Goal: Task Accomplishment & Management: Manage account settings

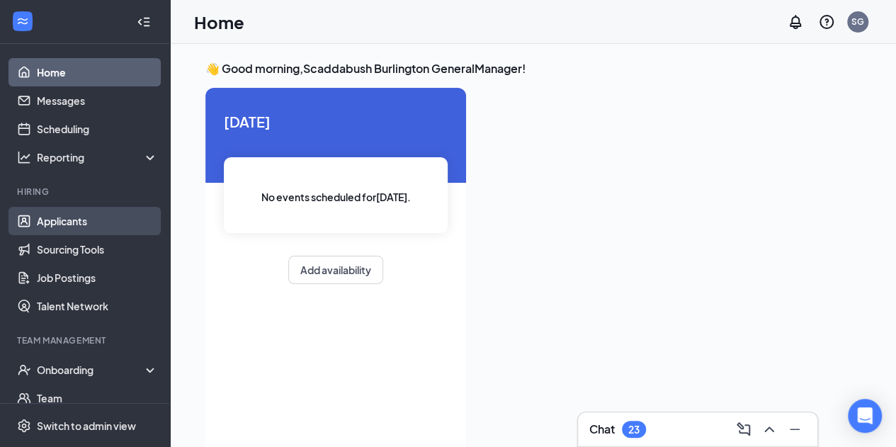
click at [67, 219] on link "Applicants" at bounding box center [97, 221] width 121 height 28
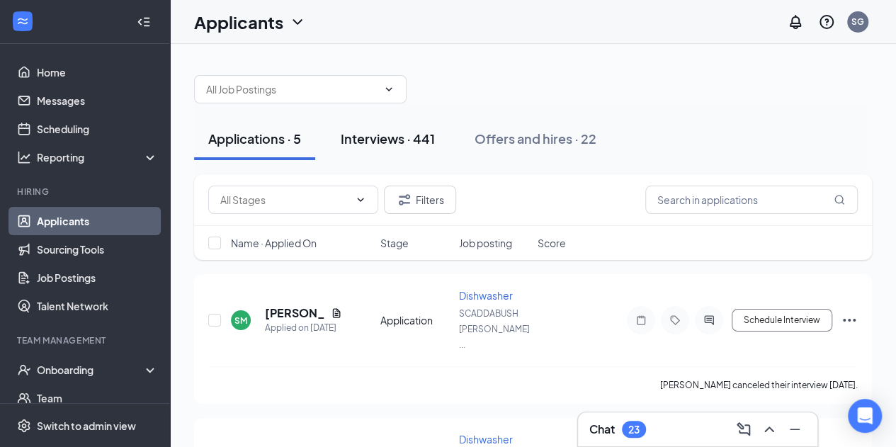
click at [392, 137] on div "Interviews · 441" at bounding box center [388, 139] width 94 height 18
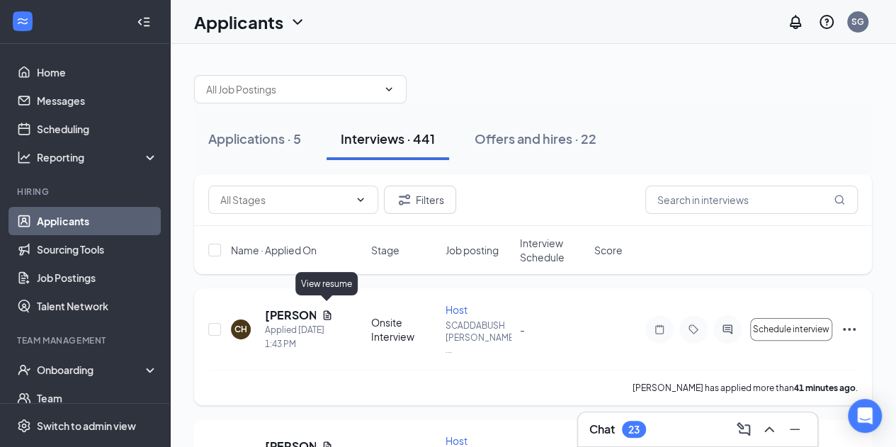
click at [330, 310] on icon "Document" at bounding box center [328, 314] width 8 height 9
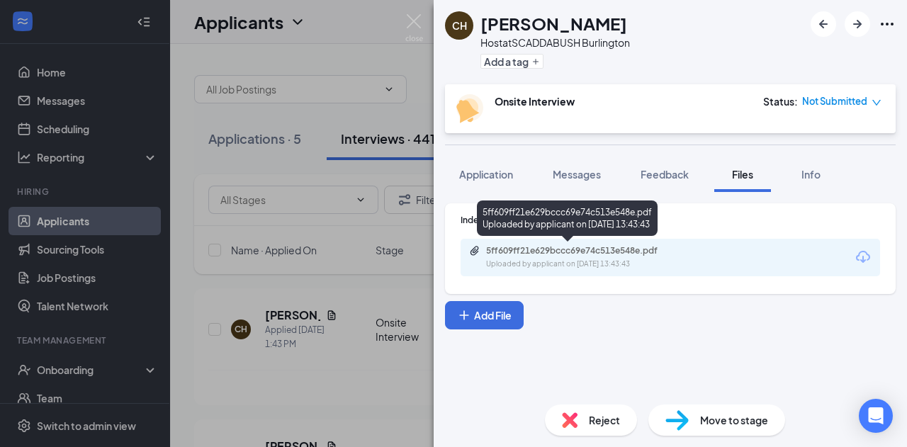
click at [564, 261] on div "Uploaded by applicant on [DATE] 13:43:43" at bounding box center [592, 264] width 213 height 11
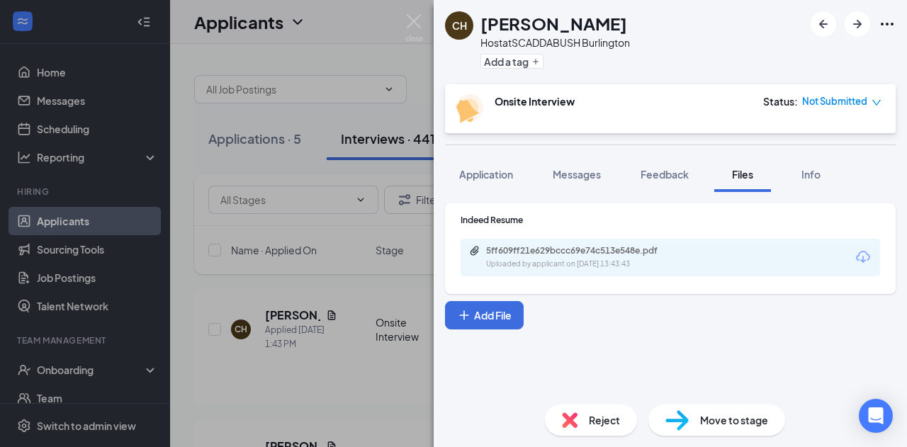
click at [346, 357] on div "CH [PERSON_NAME] Host at SCADDABUSH Burlington Add a tag Onsite Interview Statu…" at bounding box center [453, 223] width 907 height 447
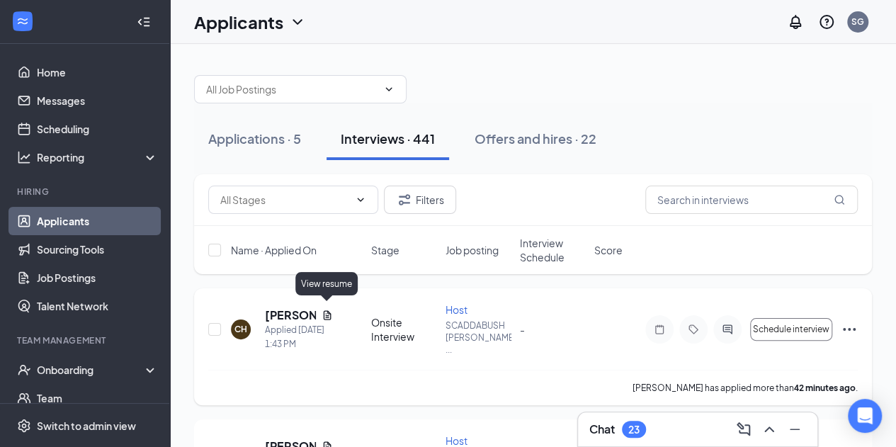
click at [329, 310] on icon "Document" at bounding box center [327, 315] width 11 height 11
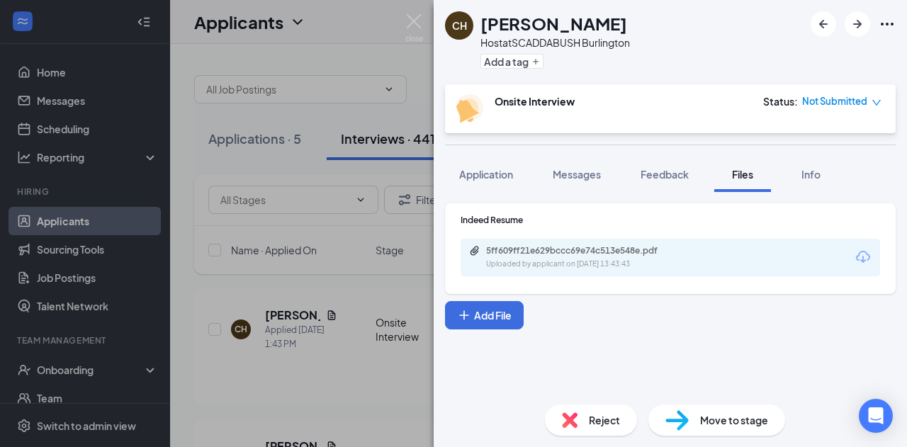
click at [327, 342] on div "CH [PERSON_NAME] Host at SCADDABUSH Burlington Add a tag Onsite Interview Statu…" at bounding box center [453, 223] width 907 height 447
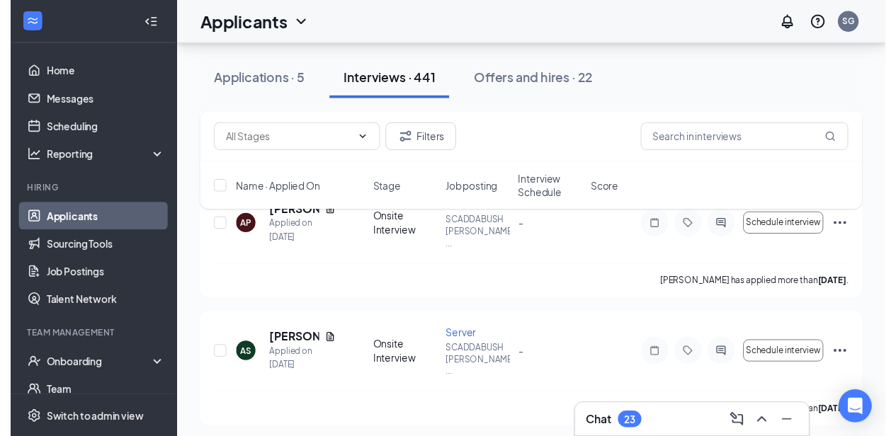
scroll to position [2985, 0]
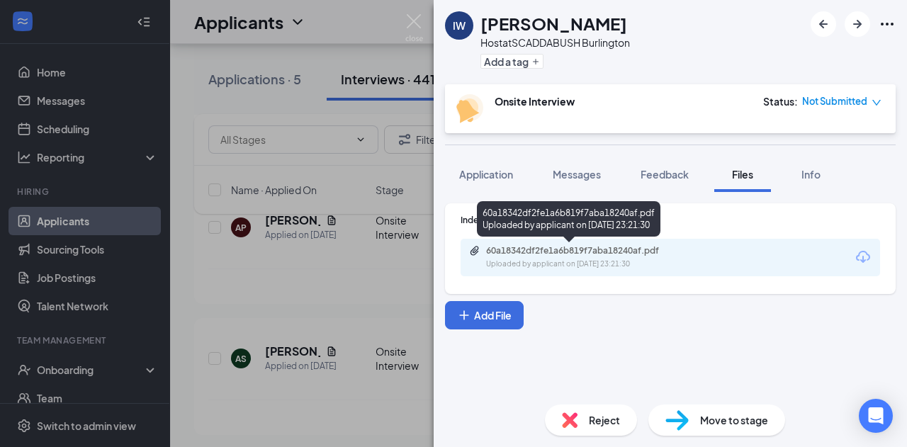
click at [563, 249] on div "60a18342df2fe1a6b819f7aba18240af.pdf" at bounding box center [585, 250] width 198 height 11
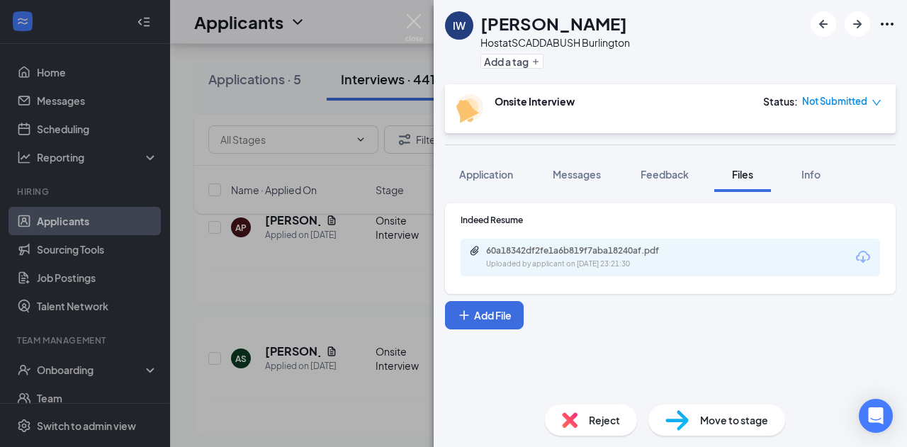
click at [313, 322] on div "IW [PERSON_NAME] Host at SCADDABUSH Burlington Add a tag Onsite Interview Statu…" at bounding box center [453, 223] width 907 height 447
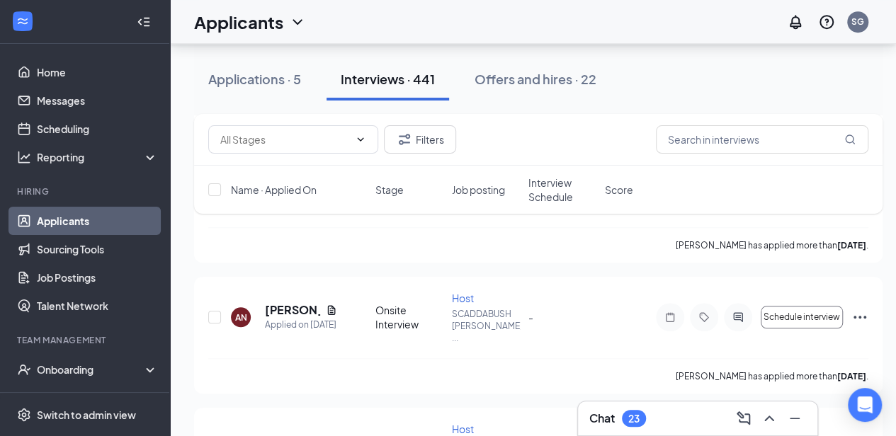
scroll to position [3158, 0]
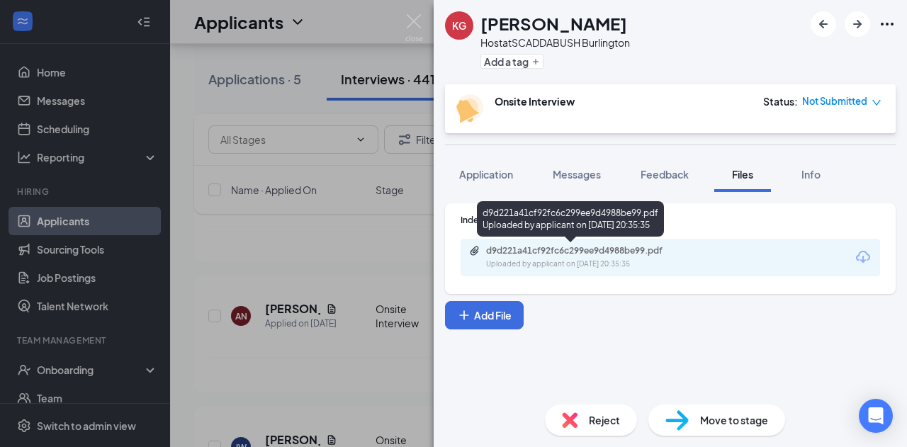
click at [570, 254] on div "d9d221a41cf92fc6c299ee9d4988be99.pdf" at bounding box center [585, 250] width 198 height 11
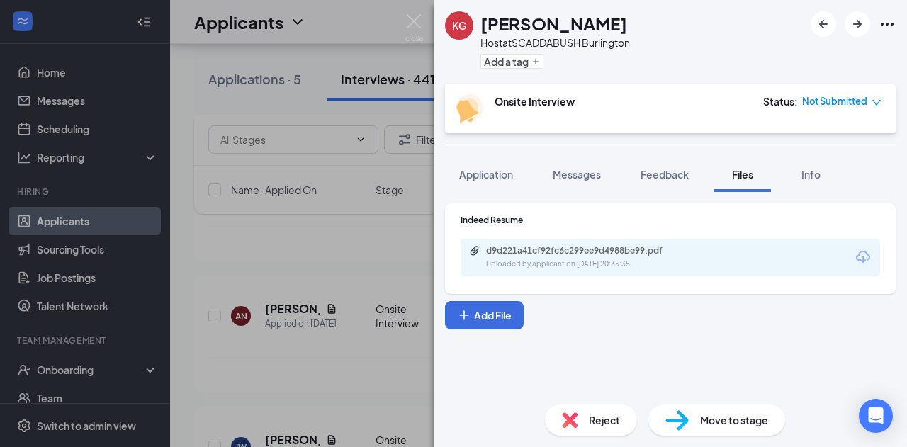
click at [316, 252] on div "KG [PERSON_NAME] Host at SCADDABUSH Burlington Add a tag Onsite Interview Statu…" at bounding box center [453, 223] width 907 height 447
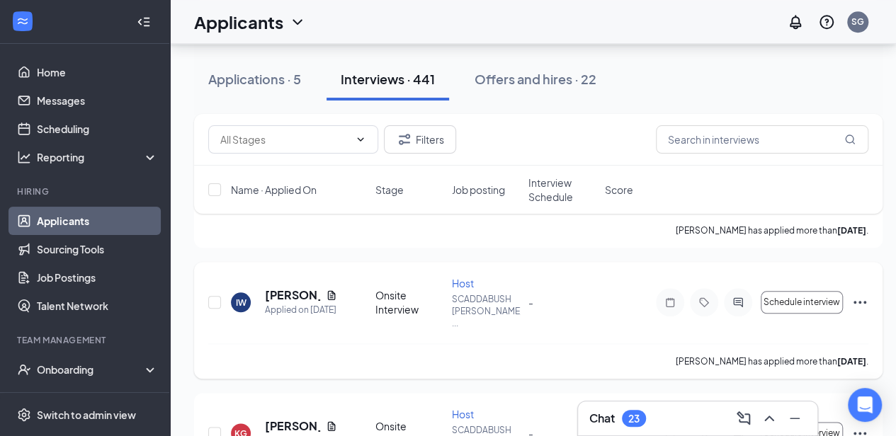
scroll to position [3304, 0]
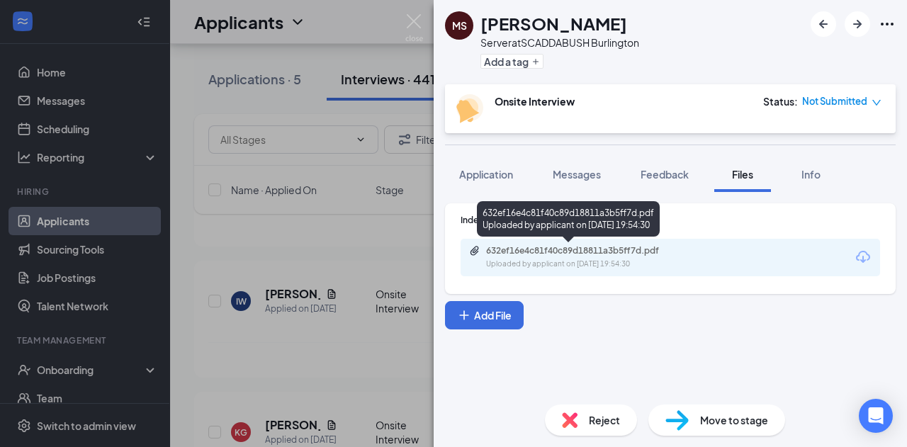
click at [570, 253] on div "632ef16e4c81f40c89d18811a3b5ff7d.pdf" at bounding box center [585, 250] width 198 height 11
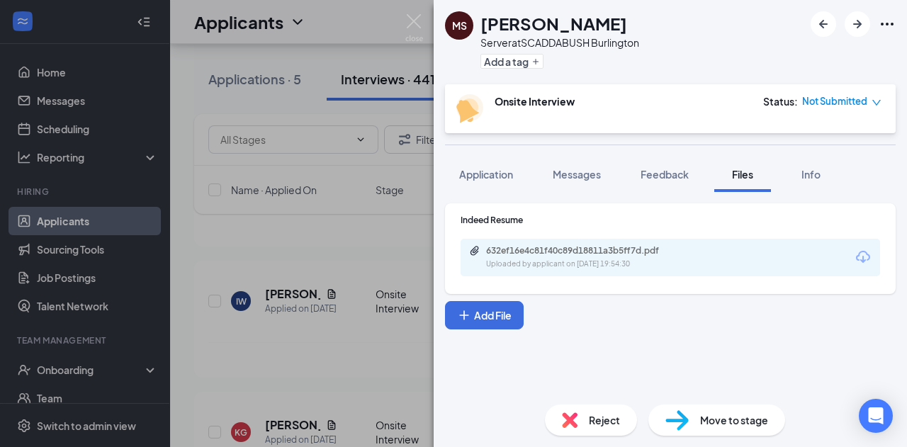
click at [367, 239] on div "[PERSON_NAME] Server at SCADDABUSH Burlington Add a tag Onsite Interview Status…" at bounding box center [453, 223] width 907 height 447
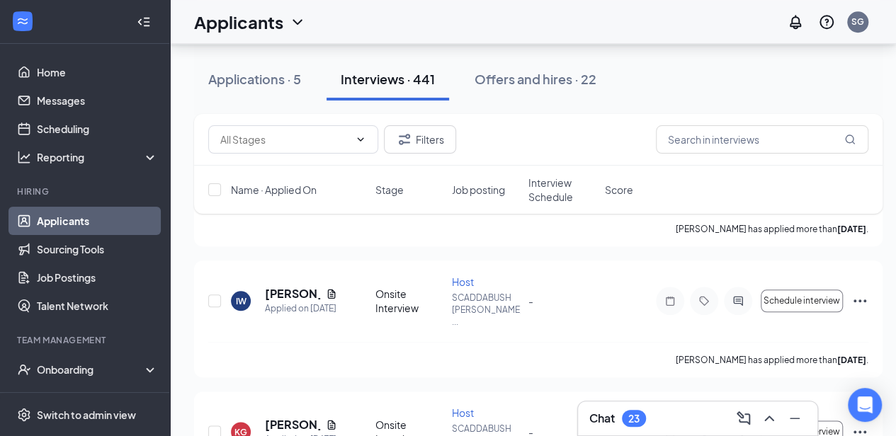
scroll to position [3410, 0]
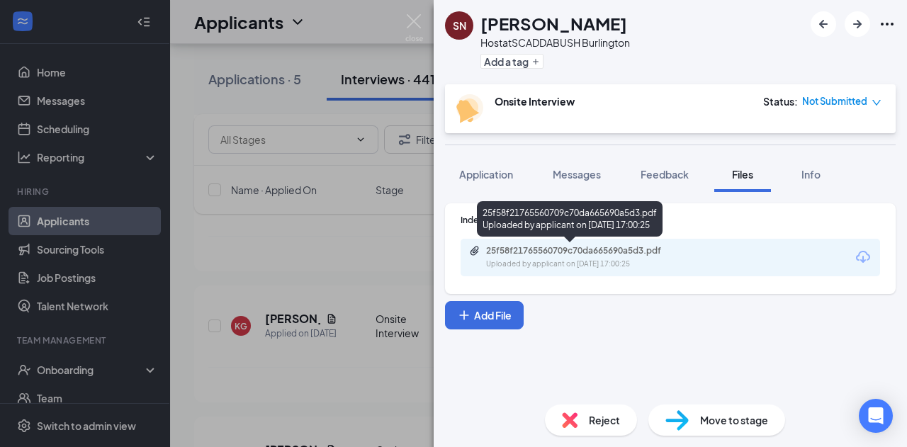
click at [543, 250] on div "25f58f21765560709c70da665690a5d3.pdf" at bounding box center [585, 250] width 198 height 11
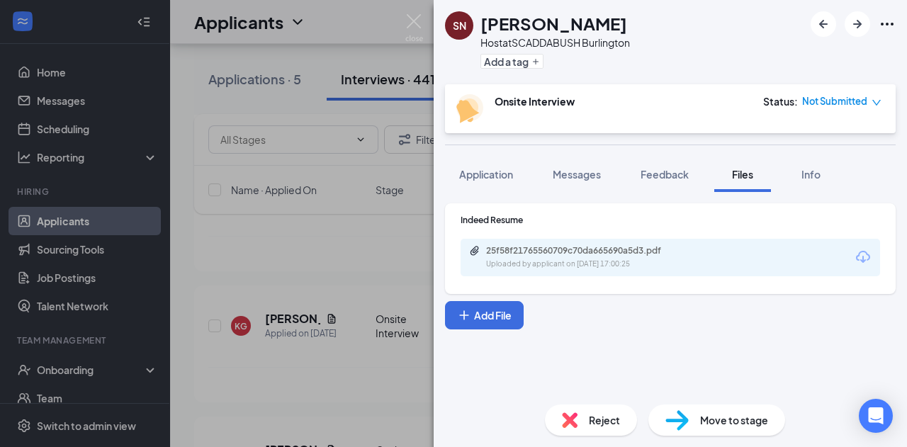
click at [361, 269] on div "SN [PERSON_NAME] Host at SCADDABUSH Burlington Add a tag Onsite Interview Statu…" at bounding box center [453, 223] width 907 height 447
click at [361, 269] on div "CH [PERSON_NAME] Applied [DATE] 1:43 PM Onsite Interview Host SCADDABUSH [PERSO…" at bounding box center [538, 147] width 689 height 6539
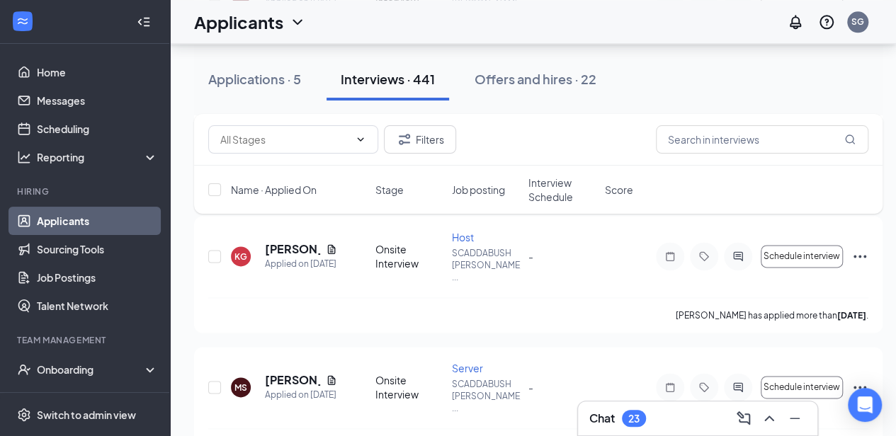
scroll to position [3483, 0]
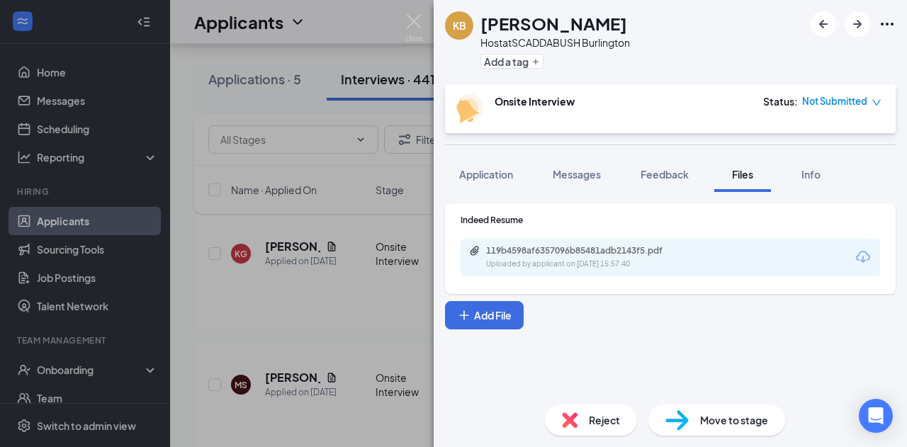
click at [587, 250] on div "119b4598af6357096b85481adb2143f5.pdf" at bounding box center [585, 250] width 198 height 11
click at [381, 321] on div "KB [PERSON_NAME] Host at SCADDABUSH Burlington Add a tag Onsite Interview Statu…" at bounding box center [453, 223] width 907 height 447
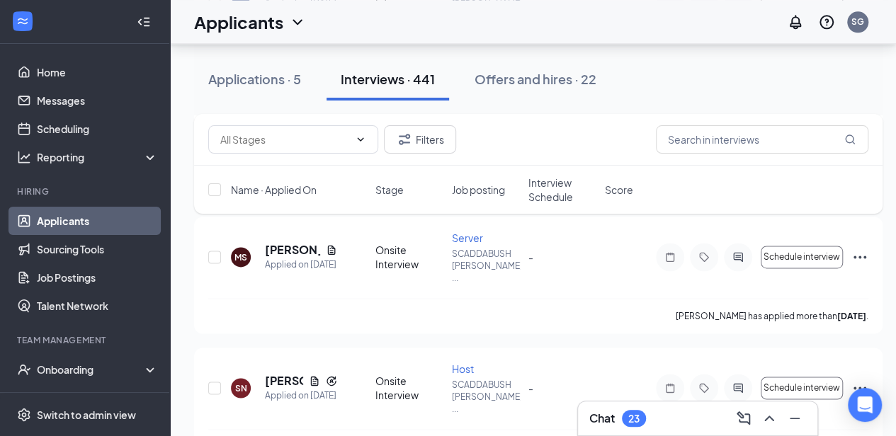
scroll to position [3652, 0]
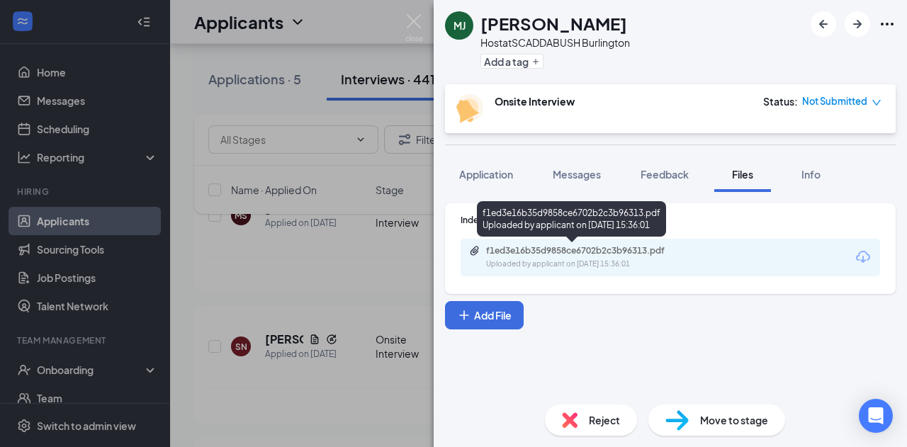
click at [581, 254] on div "f1ed3e16b35d9858ce6702b2c3b96313.pdf" at bounding box center [585, 250] width 198 height 11
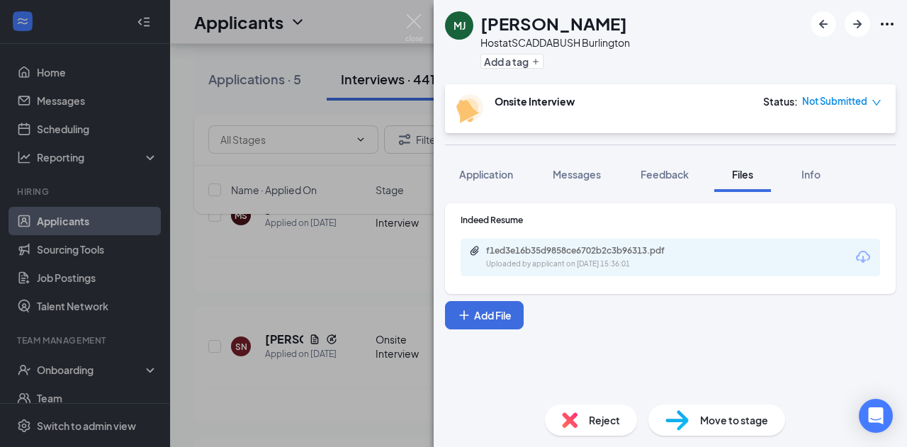
click at [324, 255] on div "[PERSON_NAME] Host at SCADDABUSH Burlington Add a tag Onsite Interview Status :…" at bounding box center [453, 223] width 907 height 447
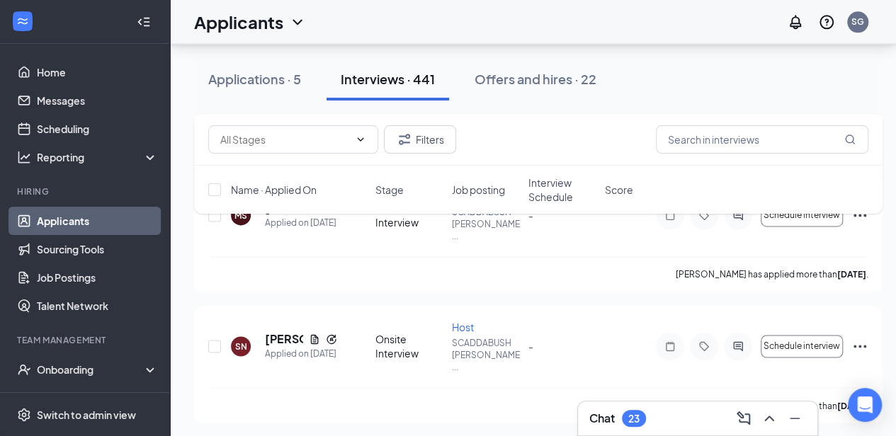
scroll to position [3764, 0]
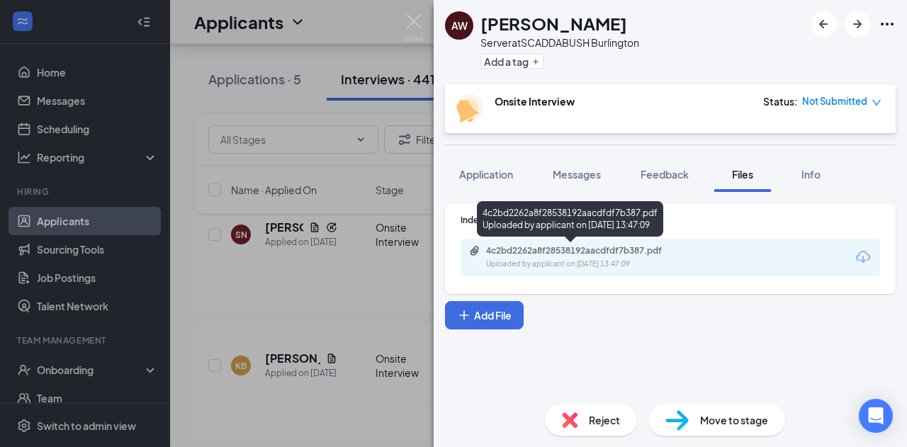
click at [549, 257] on div "4c2bd2262a8f28538192aacdfdf7b387.pdf Uploaded by applicant on [DATE] 13:47:09" at bounding box center [584, 257] width 230 height 25
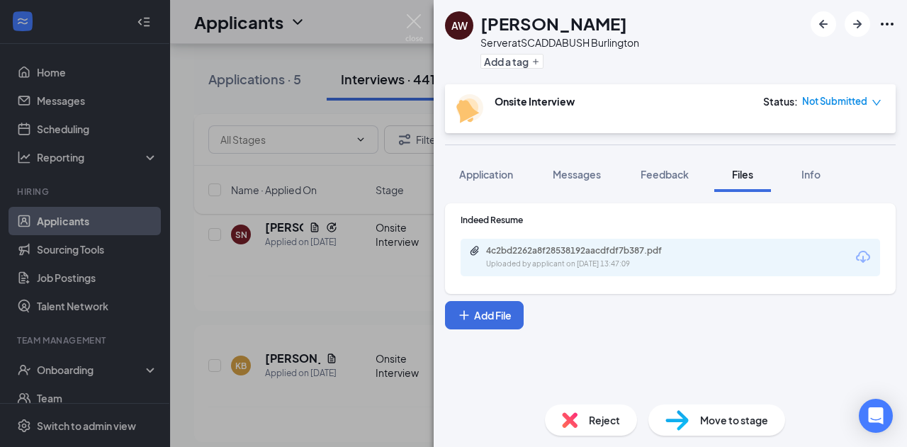
click at [319, 270] on div "AW [PERSON_NAME] Server at SCADDABUSH Burlington Add a tag Onsite Interview Sta…" at bounding box center [453, 223] width 907 height 447
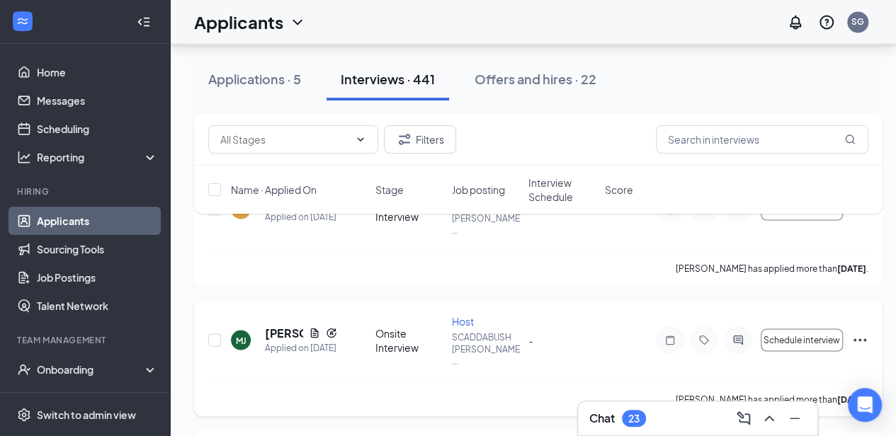
scroll to position [3930, 0]
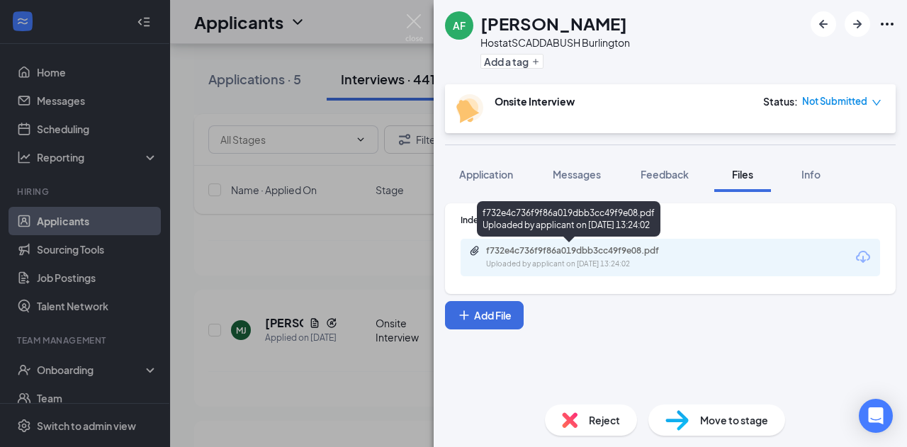
click at [565, 245] on div "f732e4c736f9f86a019dbb3cc49f9e08.pdf" at bounding box center [585, 250] width 198 height 11
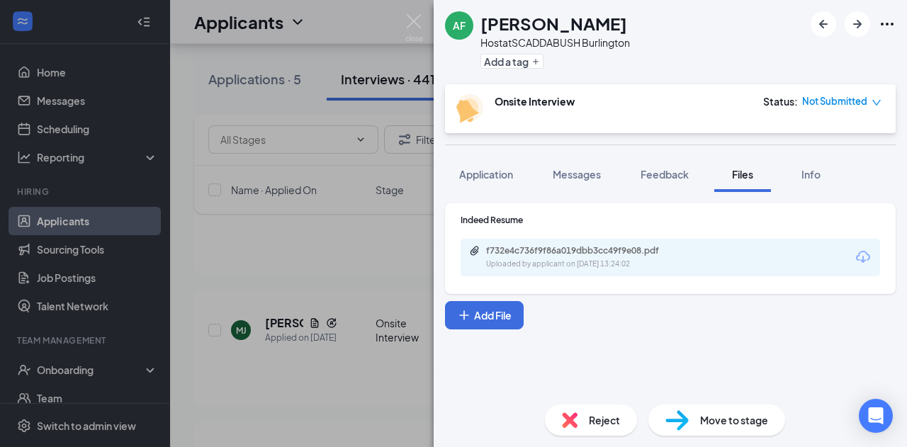
click at [322, 319] on div "AF [PERSON_NAME] Host at SCADDABUSH Burlington Add a tag Onsite Interview Statu…" at bounding box center [453, 223] width 907 height 447
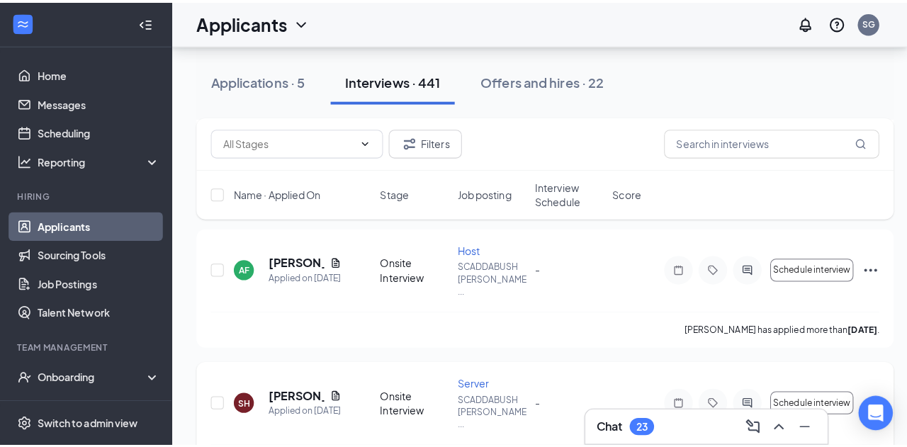
scroll to position [4259, 0]
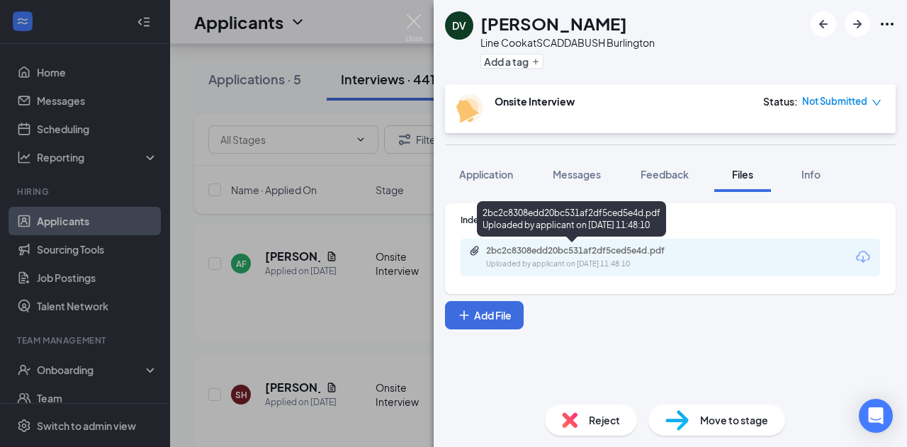
click at [555, 256] on div "2bc2c8308edd20bc531af2df5ced5e4d.pdf Uploaded by applicant on [DATE] 11:48:10" at bounding box center [584, 257] width 230 height 25
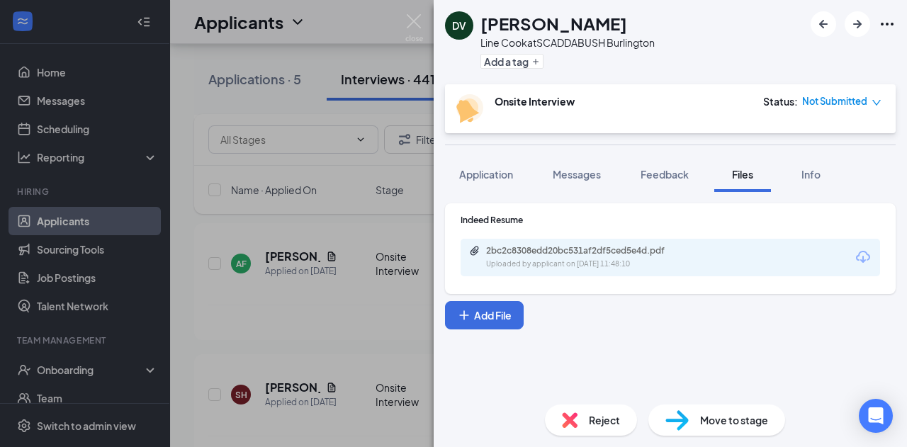
click at [363, 266] on div "DV [PERSON_NAME] Line Cook at SCADDABUSH Burlington Add a tag Onsite Interview …" at bounding box center [453, 223] width 907 height 447
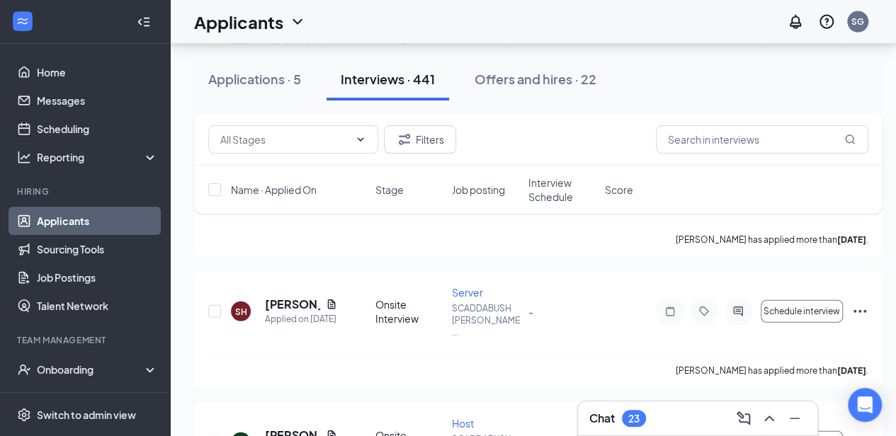
scroll to position [4349, 0]
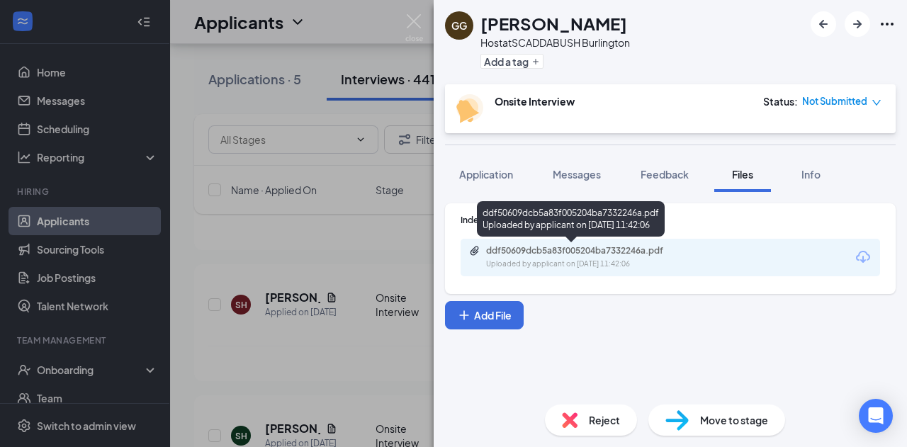
click at [516, 257] on div "ddf50609dcb5a83f005204ba7332246a.pdf Uploaded by applicant on [DATE] 11:42:06" at bounding box center [584, 257] width 230 height 25
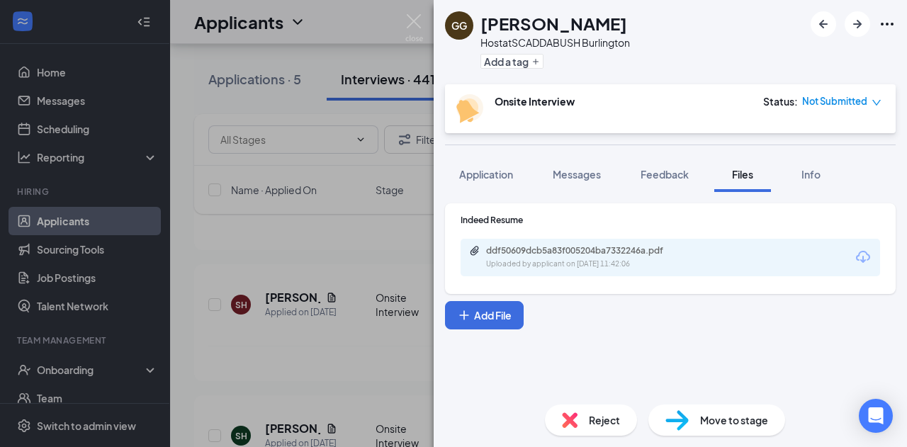
click at [340, 305] on div "GG Gurbani [PERSON_NAME] Host at SCADDABUSH Burlington Add a tag Onsite Intervi…" at bounding box center [453, 223] width 907 height 447
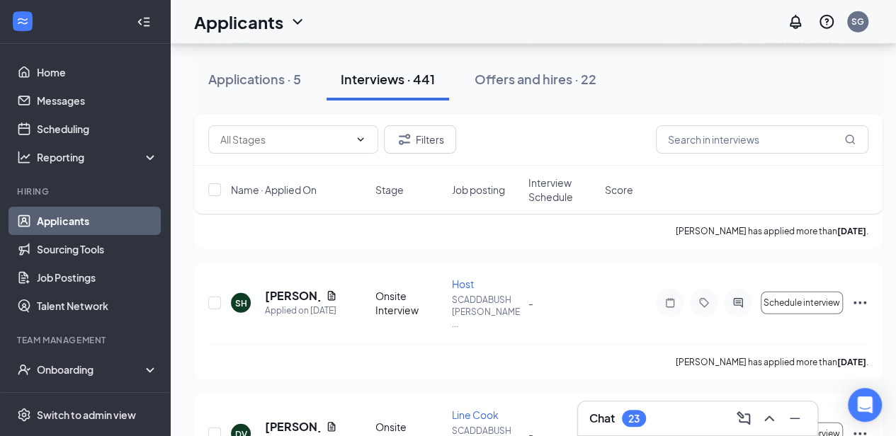
scroll to position [4503, 0]
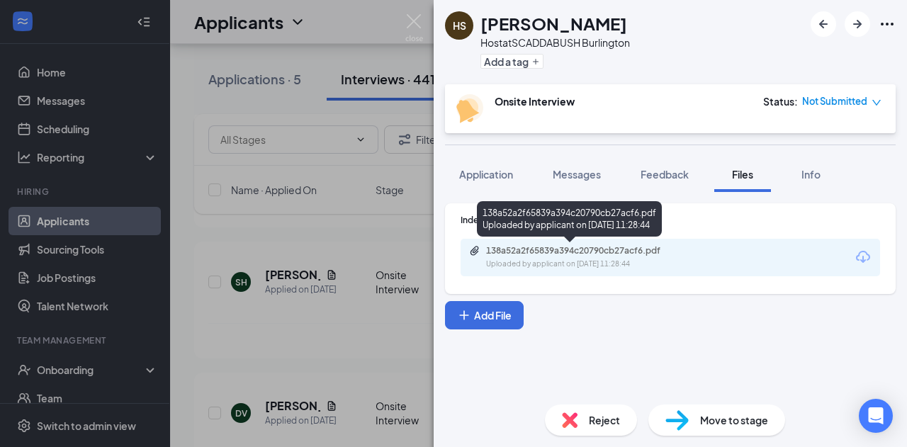
click at [565, 250] on div "138a52a2f65839a394c20790cb27acf6.pdf" at bounding box center [585, 250] width 198 height 11
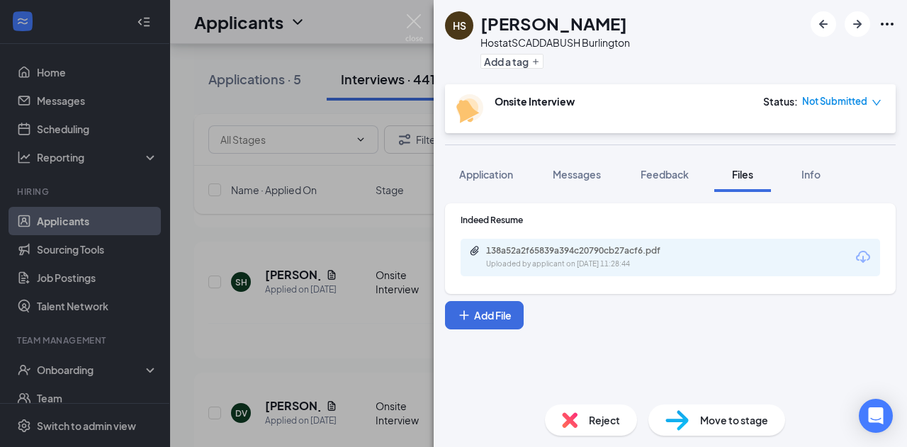
drag, startPoint x: 364, startPoint y: 251, endPoint x: 354, endPoint y: 261, distance: 14.5
click at [354, 261] on div "HS Harmony [PERSON_NAME] Host at SCADDABUSH Burlington Add a tag Onsite Intervi…" at bounding box center [453, 223] width 907 height 447
